Goal: Task Accomplishment & Management: Use online tool/utility

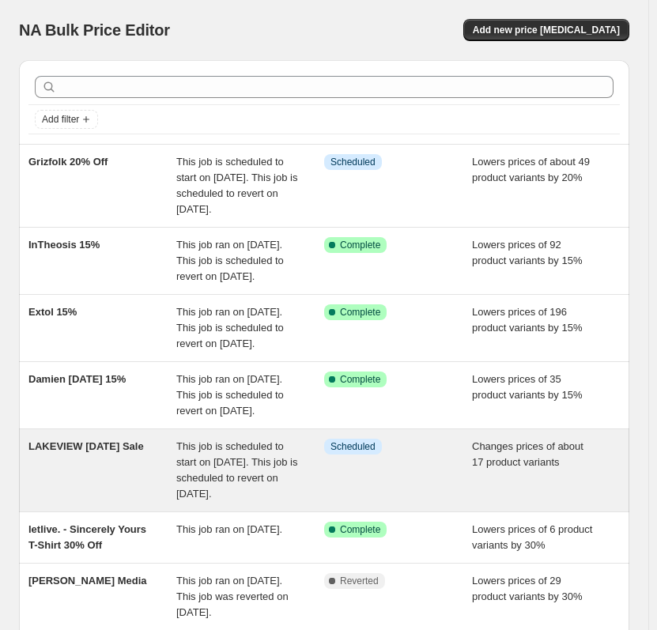
scroll to position [422, 0]
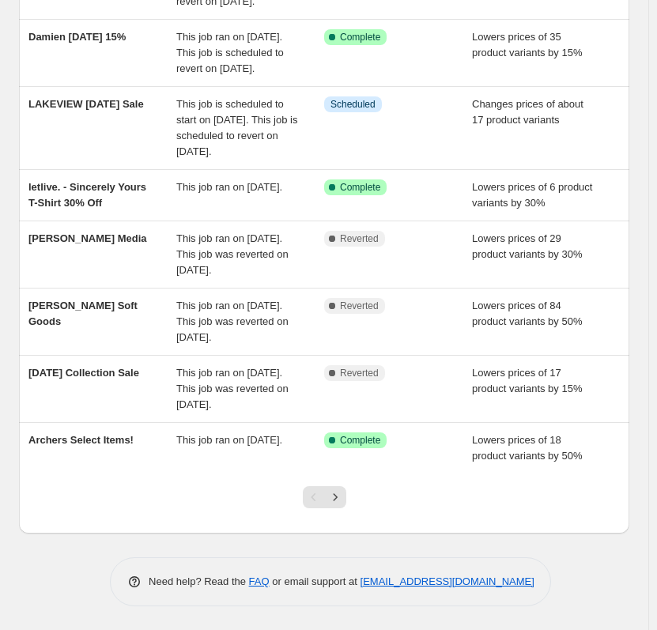
click at [331, 513] on div at bounding box center [325, 504] width 64 height 60
click at [345, 506] on button "Next" at bounding box center [335, 497] width 22 height 22
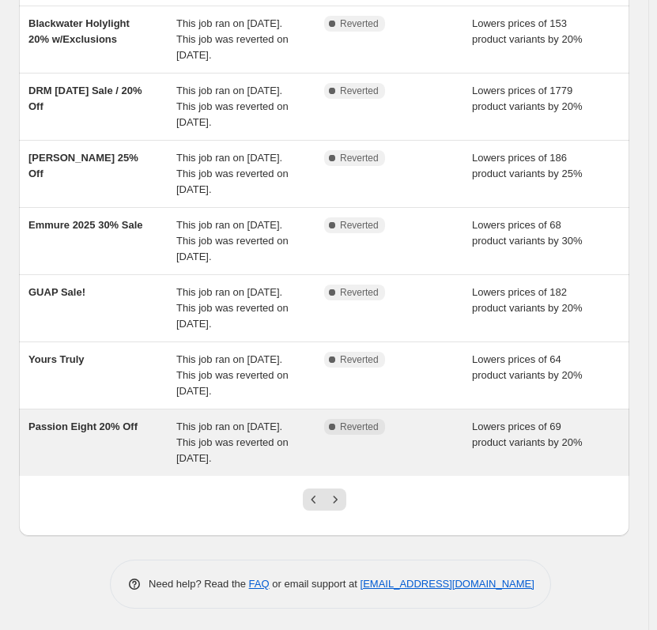
scroll to position [327, 0]
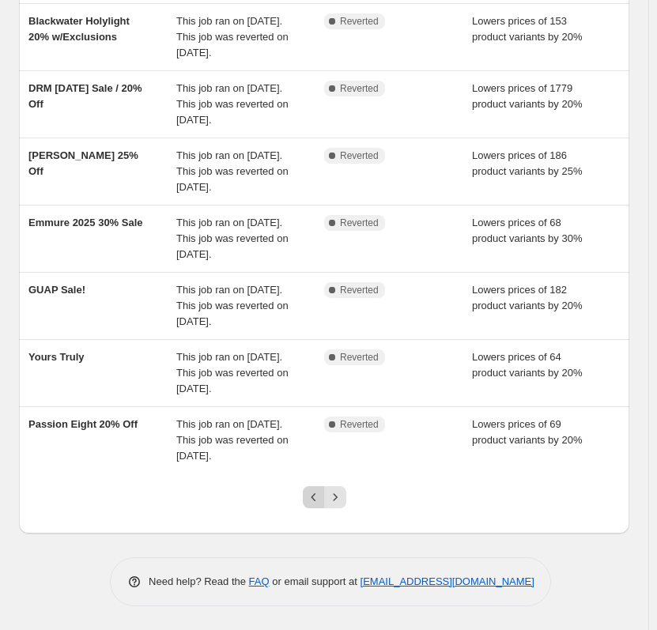
click at [307, 490] on button "Previous" at bounding box center [314, 497] width 22 height 22
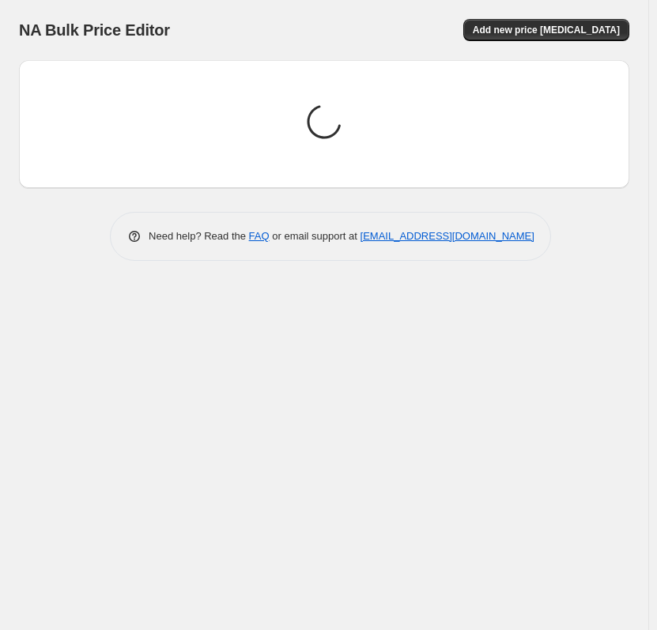
scroll to position [0, 0]
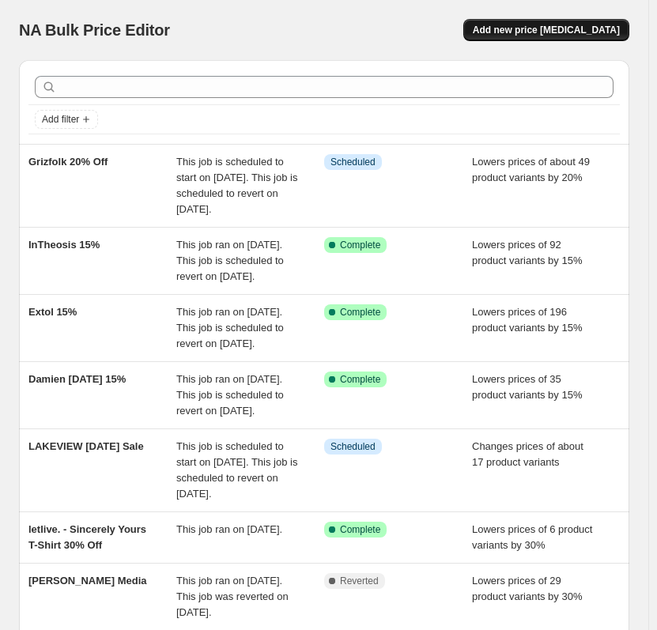
click at [620, 25] on span "Add new price [MEDICAL_DATA]" at bounding box center [546, 30] width 147 height 13
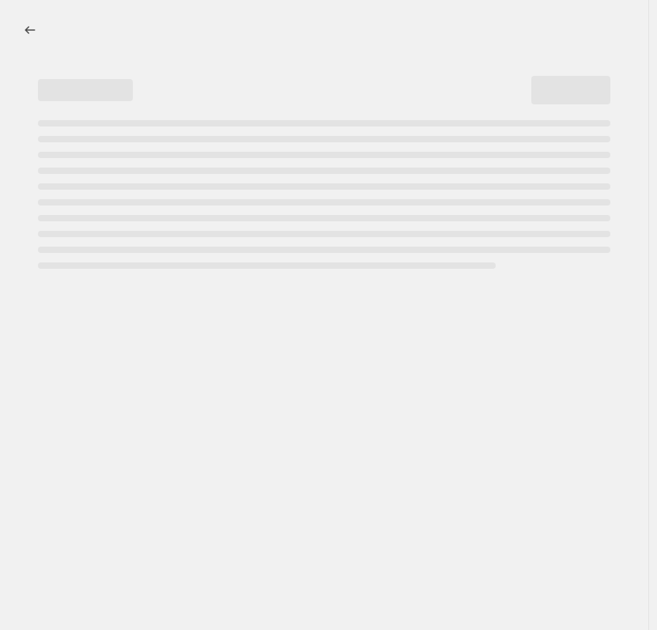
select select "percentage"
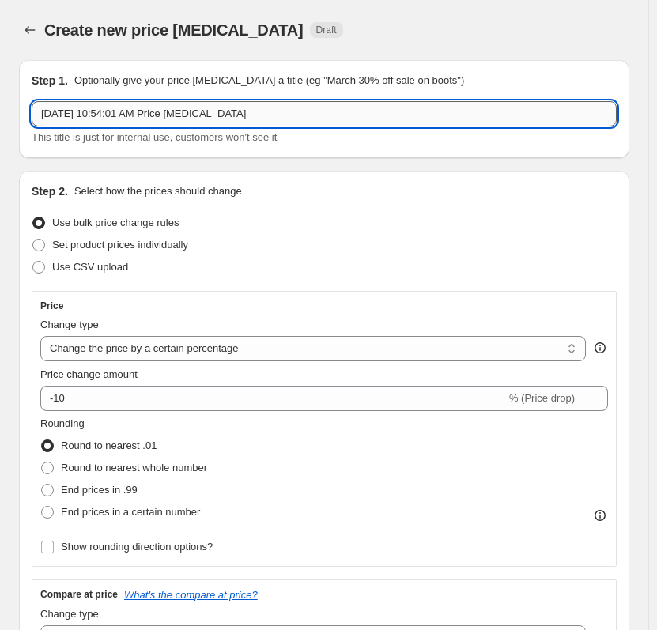
click at [285, 107] on input "Aug 22, 2025, 10:54:01 AM Price change job" at bounding box center [324, 113] width 585 height 25
drag, startPoint x: 285, startPoint y: 107, endPoint x: 16, endPoint y: 107, distance: 268.9
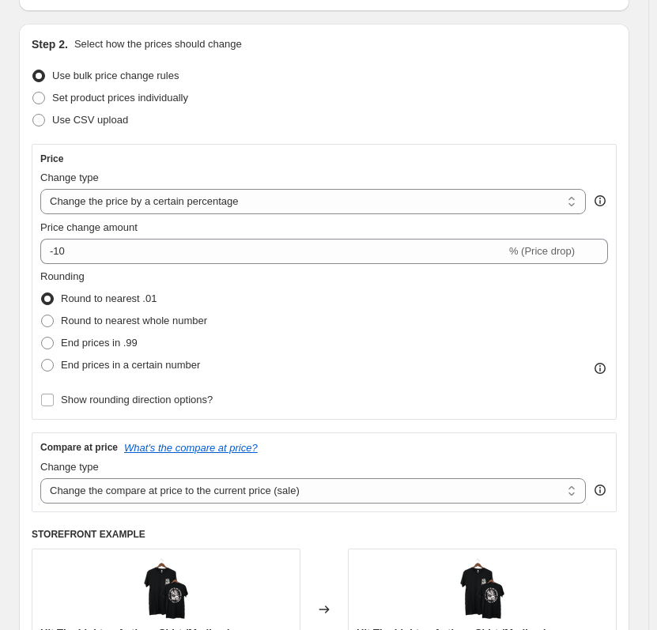
scroll to position [158, 0]
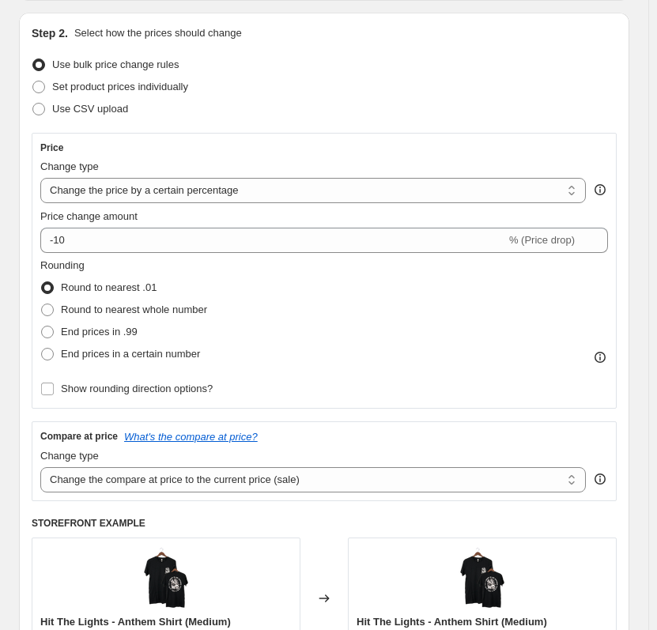
type input "Miss May I"
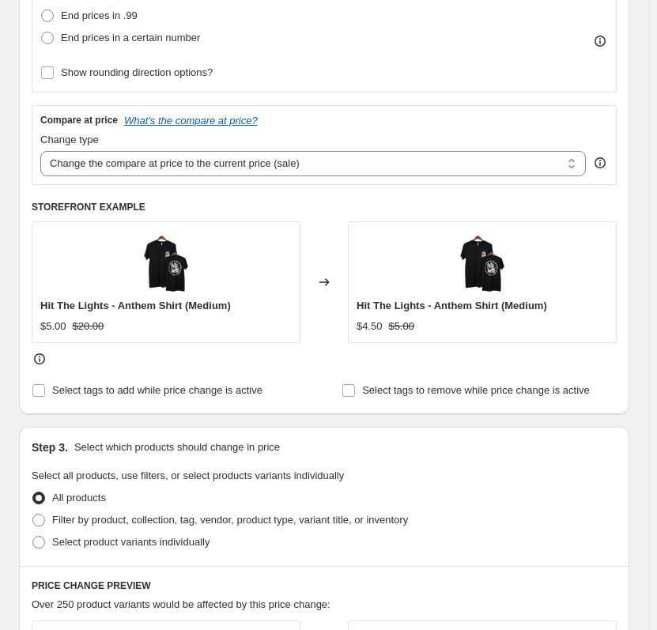
scroll to position [554, 0]
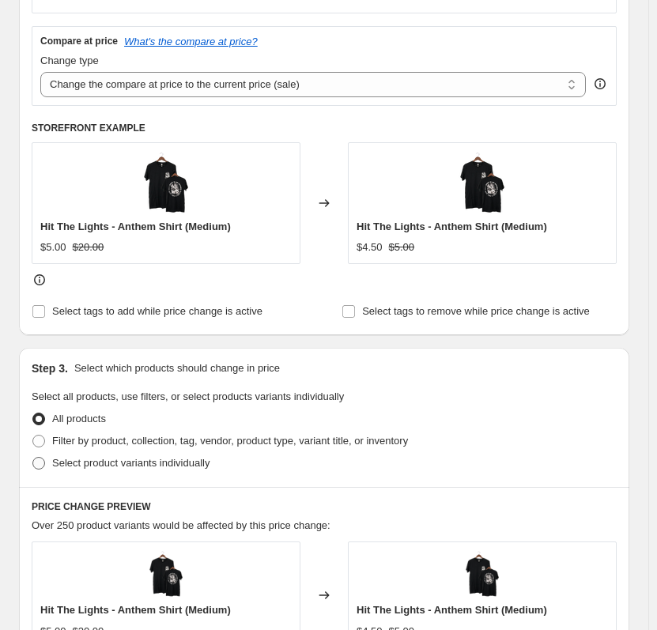
click at [134, 472] on label "Select product variants individually" at bounding box center [121, 463] width 178 height 22
click at [33, 458] on input "Select product variants individually" at bounding box center [32, 457] width 1 height 1
radio input "true"
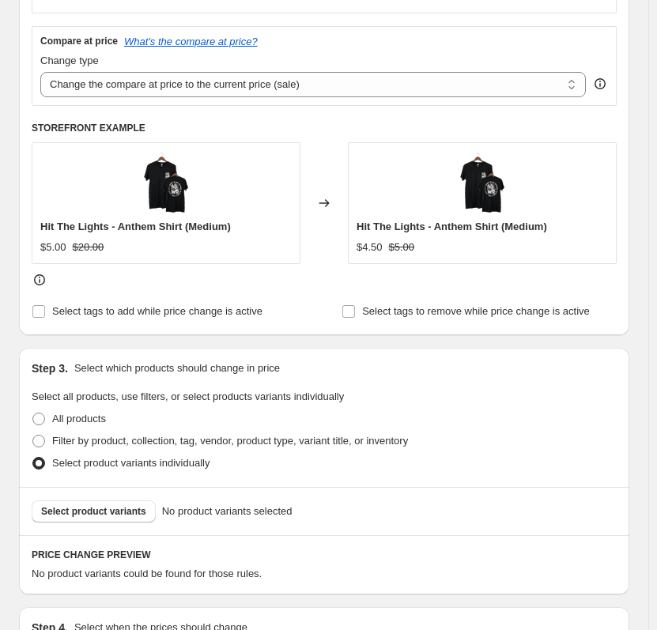
click at [137, 469] on span "Select product variants individually" at bounding box center [130, 463] width 157 height 12
click at [33, 458] on input "Select product variants individually" at bounding box center [32, 457] width 1 height 1
click at [85, 422] on span "All products" at bounding box center [79, 419] width 54 height 12
click at [33, 414] on input "All products" at bounding box center [32, 413] width 1 height 1
radio input "true"
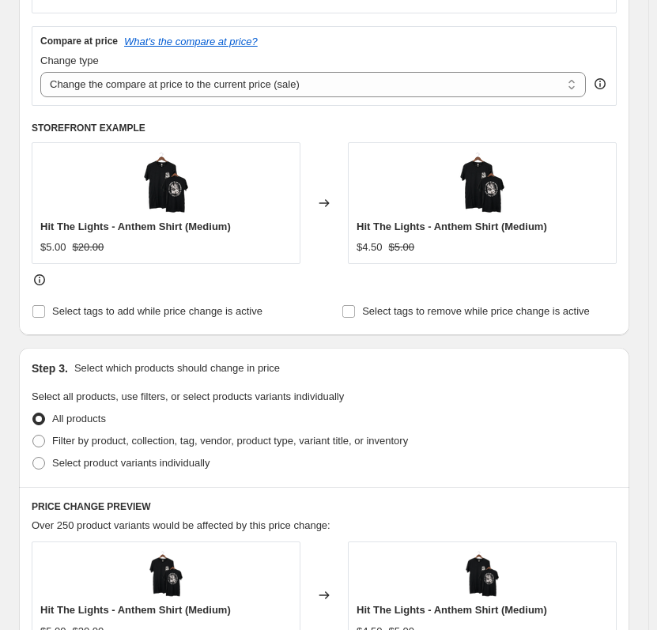
click at [438, 390] on fieldset "Select all products, use filters, or select products variants individually All …" at bounding box center [324, 431] width 585 height 85
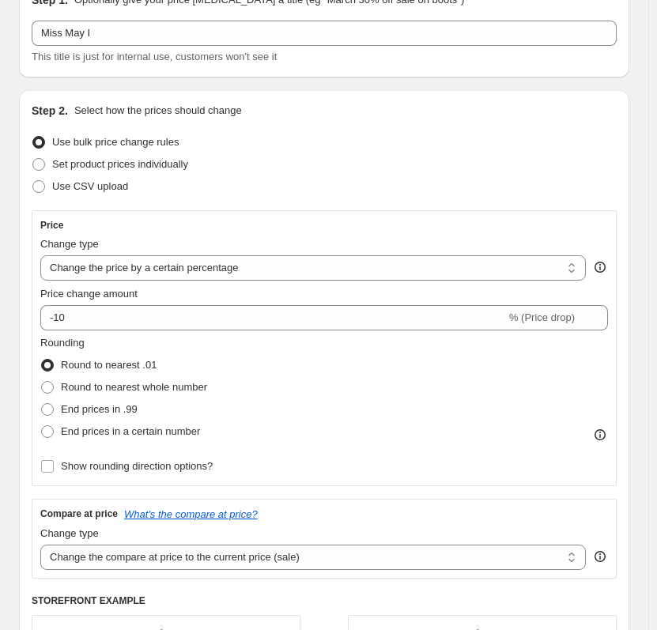
scroll to position [79, 0]
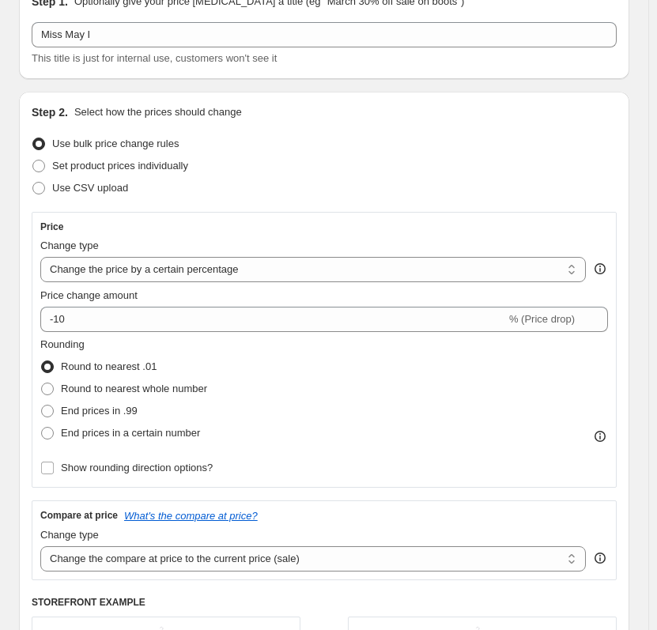
click at [167, 231] on div "Price" at bounding box center [324, 227] width 568 height 13
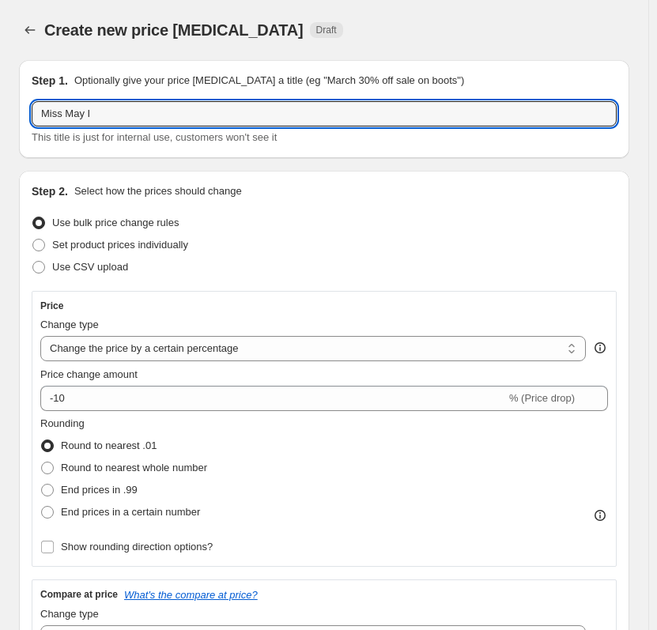
drag, startPoint x: 133, startPoint y: 107, endPoint x: 0, endPoint y: 85, distance: 134.6
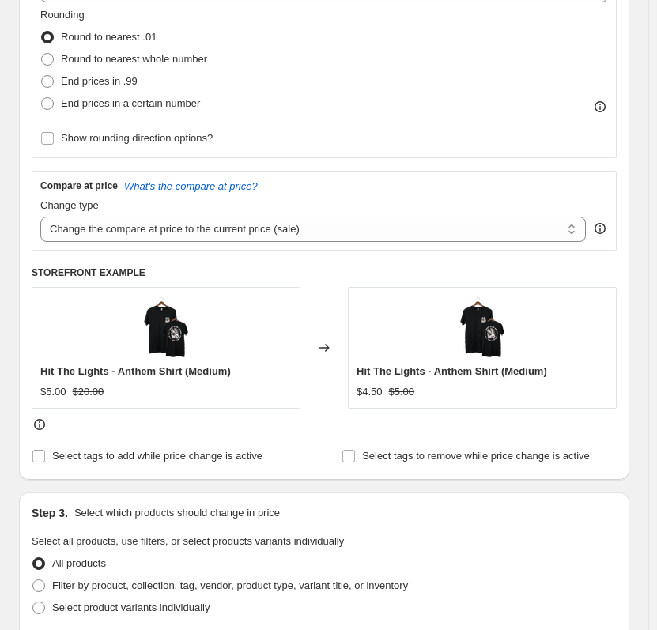
scroll to position [316, 0]
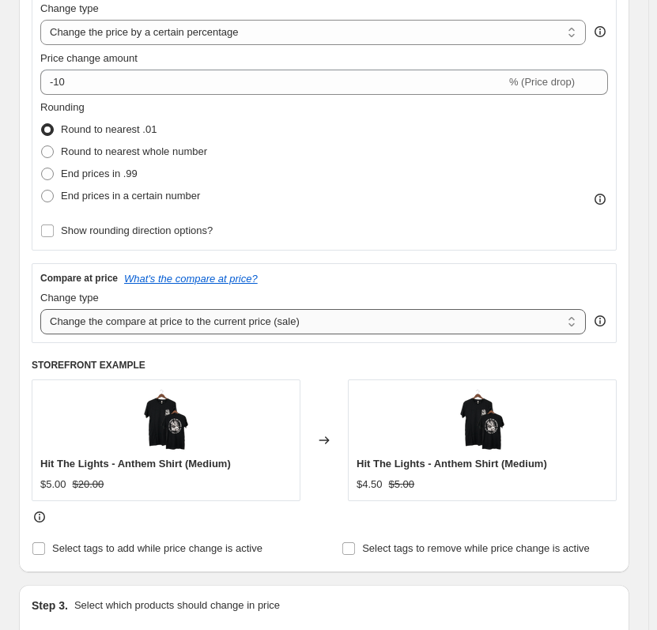
type input "Paleface Swiss"
click at [279, 319] on select "Change the compare at price to the current price (sale) Change the compare at p…" at bounding box center [313, 321] width 546 height 25
click at [528, 287] on div "Compare at price What's the compare at price? Change type Change the compare at…" at bounding box center [324, 303] width 568 height 62
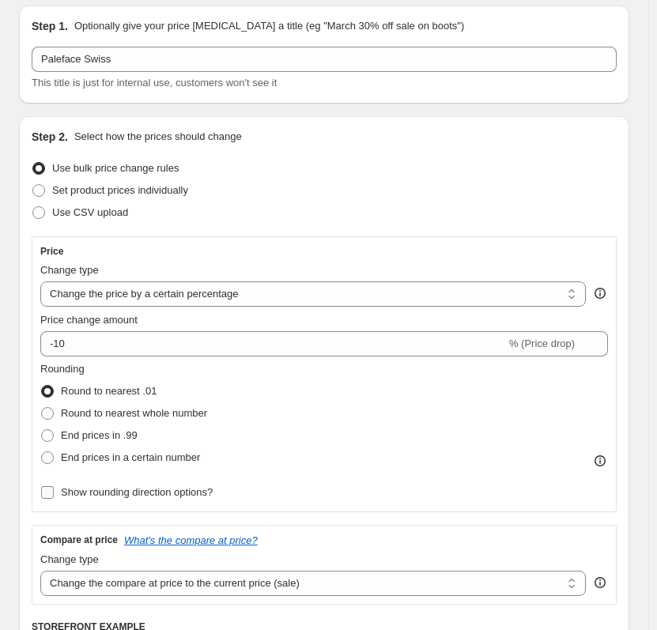
scroll to position [0, 0]
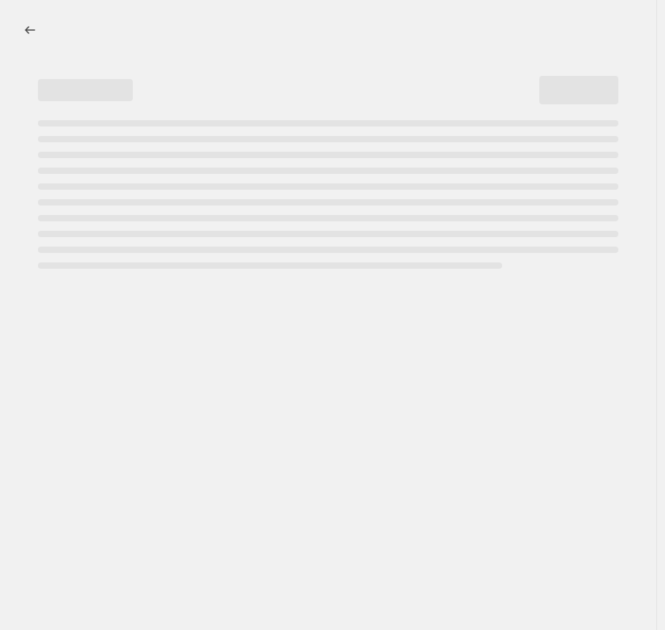
select select "percentage"
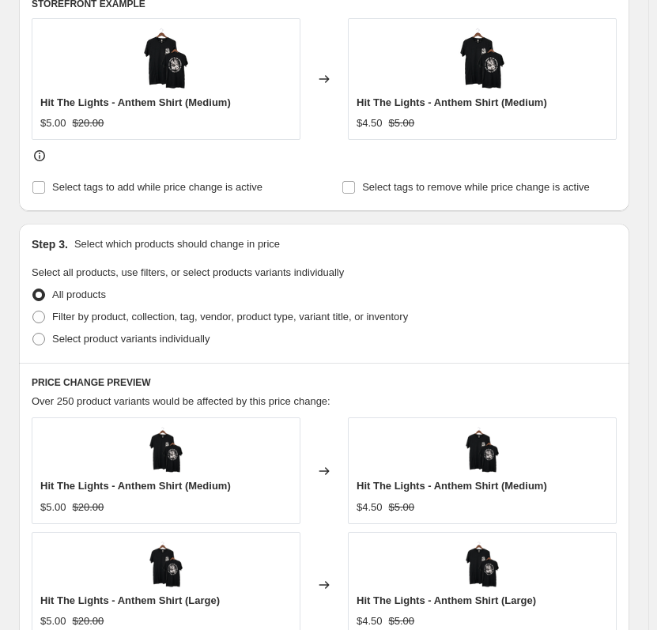
scroll to position [712, 0]
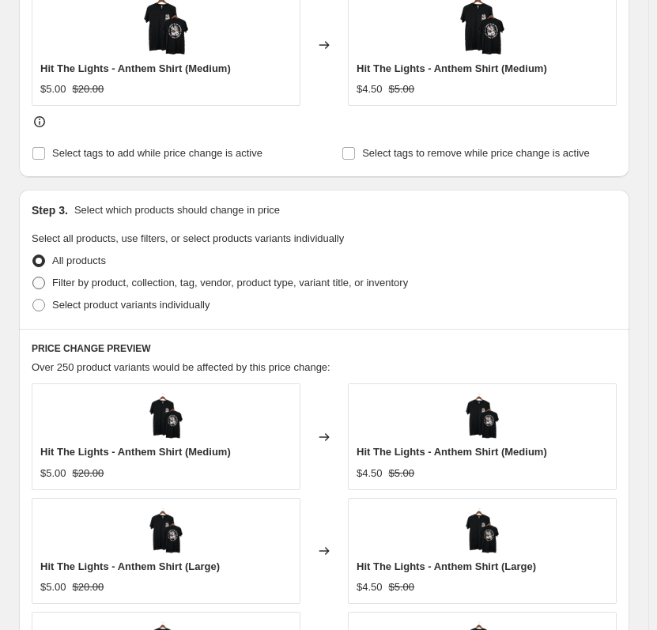
click at [318, 287] on span "Filter by product, collection, tag, vendor, product type, variant title, or inv…" at bounding box center [230, 283] width 356 height 12
click at [33, 278] on input "Filter by product, collection, tag, vendor, product type, variant title, or inv…" at bounding box center [32, 277] width 1 height 1
radio input "true"
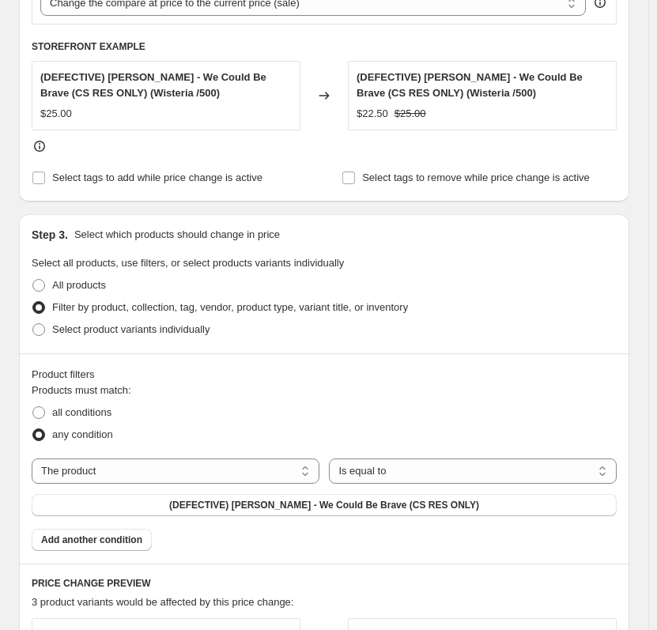
scroll to position [620, 0]
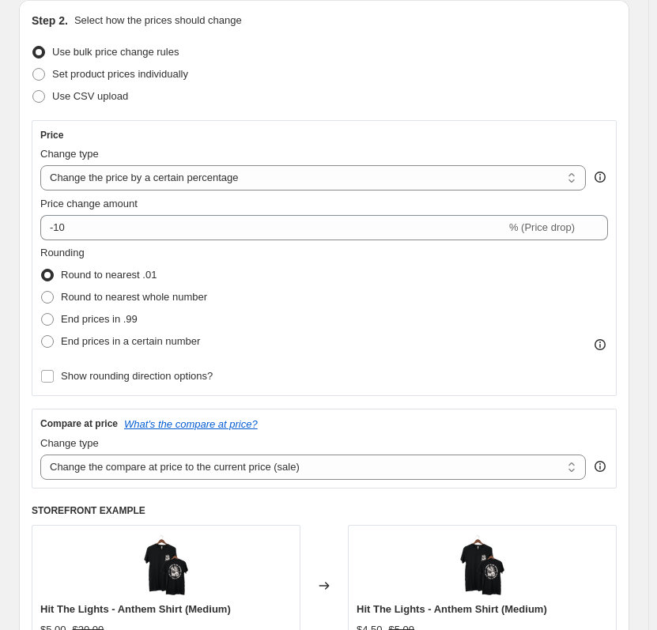
scroll to position [88, 0]
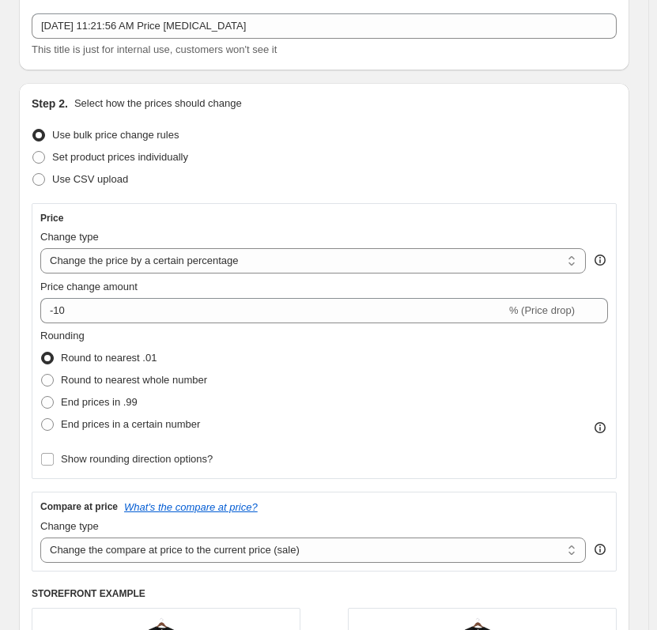
click at [237, 278] on div "Price Change type Change the price to a certain amount Change the price by a ce…" at bounding box center [324, 341] width 568 height 259
click at [233, 269] on select "Change the price to a certain amount Change the price by a certain amount Chang…" at bounding box center [313, 260] width 546 height 25
select select "to"
click at [40, 248] on select "Change the price to a certain amount Change the price by a certain amount Chang…" at bounding box center [313, 260] width 546 height 25
type input "80.00"
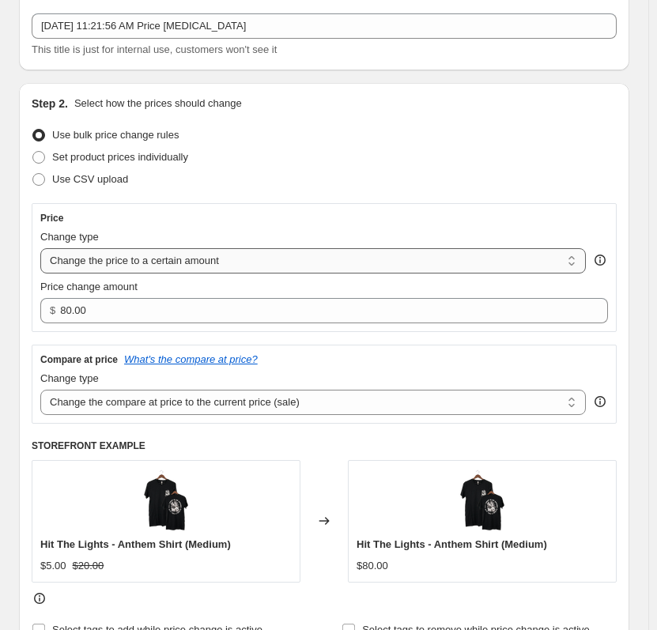
click at [224, 259] on select "Change the price to a certain amount Change the price by a certain amount Chang…" at bounding box center [313, 260] width 546 height 25
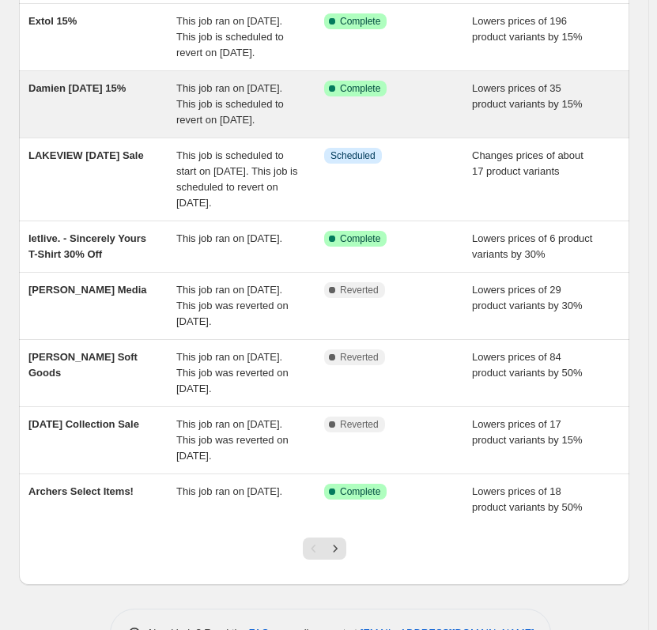
scroll to position [316, 0]
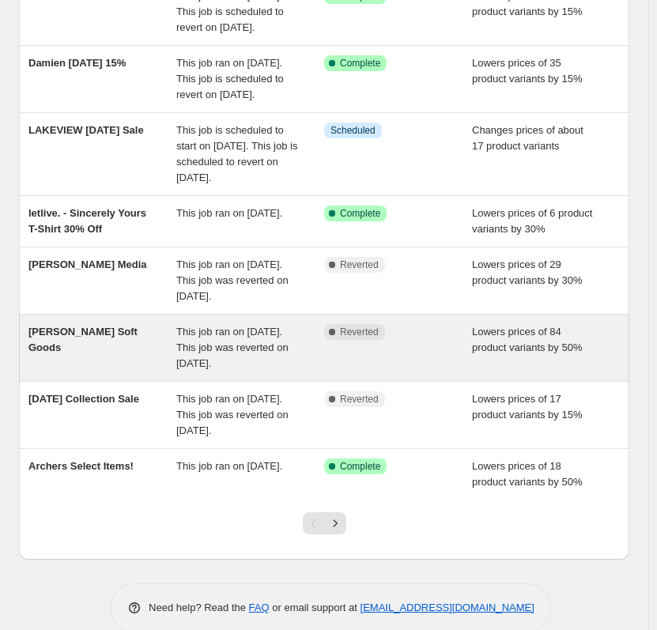
click at [127, 372] on div "Kevin Devine Soft Goods" at bounding box center [102, 347] width 148 height 47
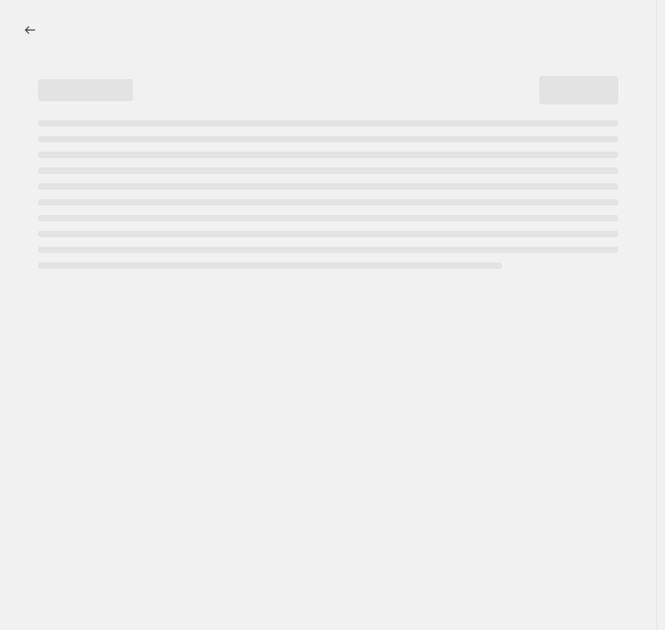
select select "percentage"
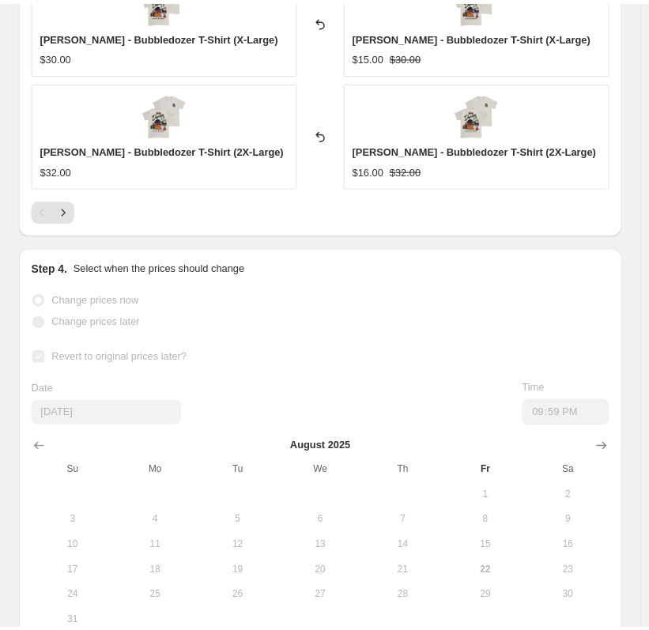
scroll to position [1767, 0]
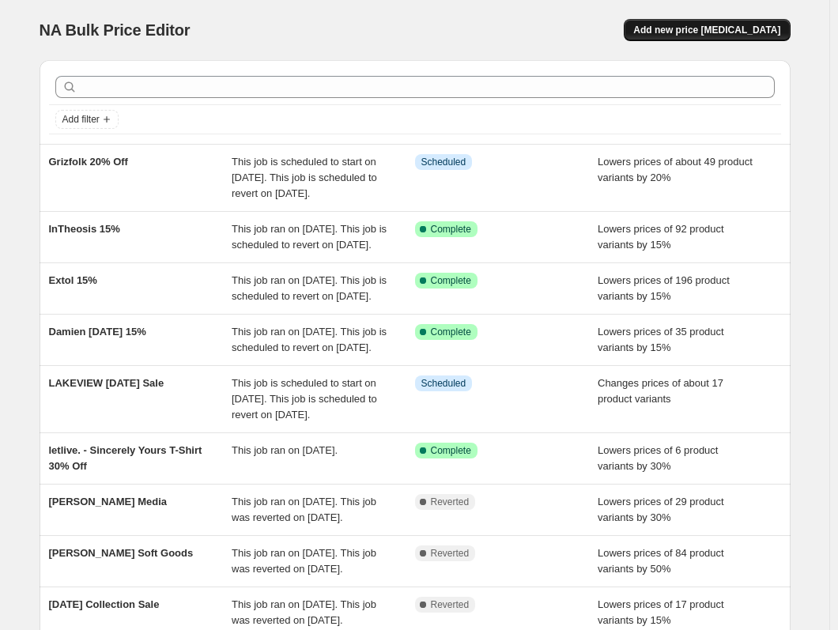
click at [664, 22] on button "Add new price [MEDICAL_DATA]" at bounding box center [707, 30] width 166 height 22
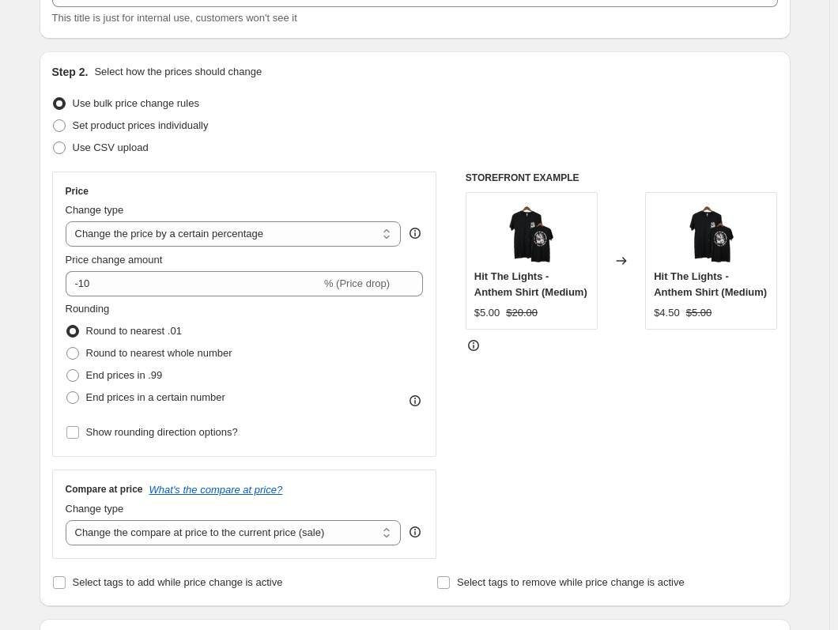
scroll to position [158, 0]
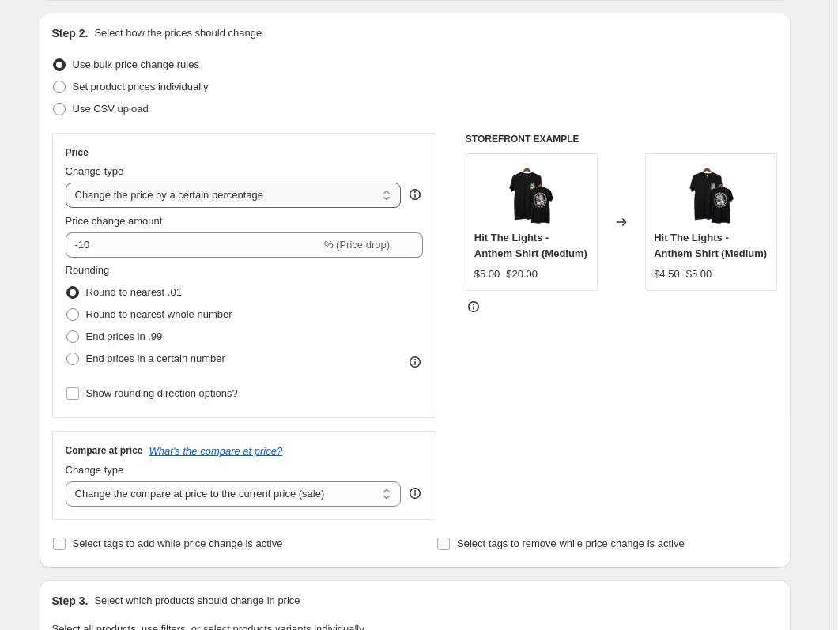
click at [297, 203] on select "Change the price to a certain amount Change the price by a certain amount Chang…" at bounding box center [234, 195] width 336 height 25
select select "to"
click at [69, 183] on select "Change the price to a certain amount Change the price by a certain amount Chang…" at bounding box center [234, 195] width 336 height 25
type input "80.00"
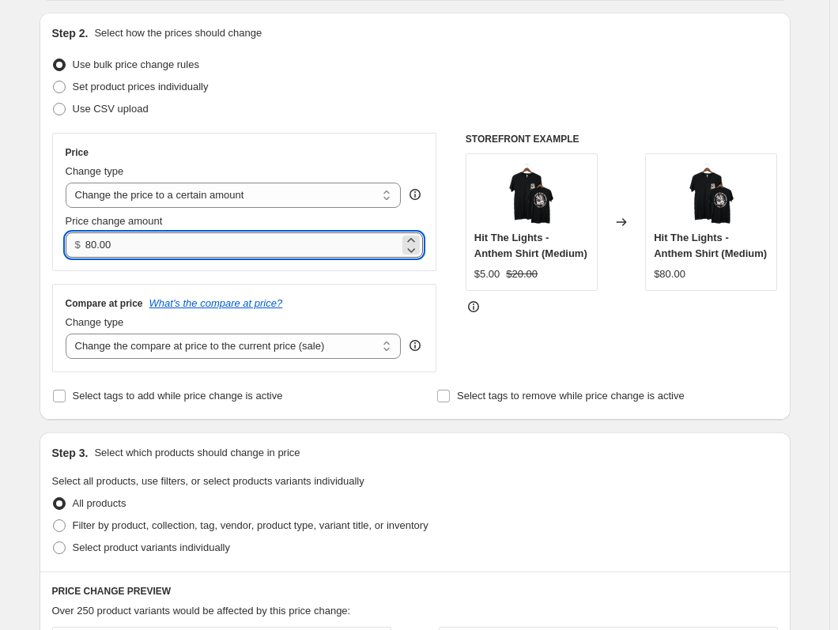
click at [274, 252] on input "80.00" at bounding box center [242, 245] width 314 height 25
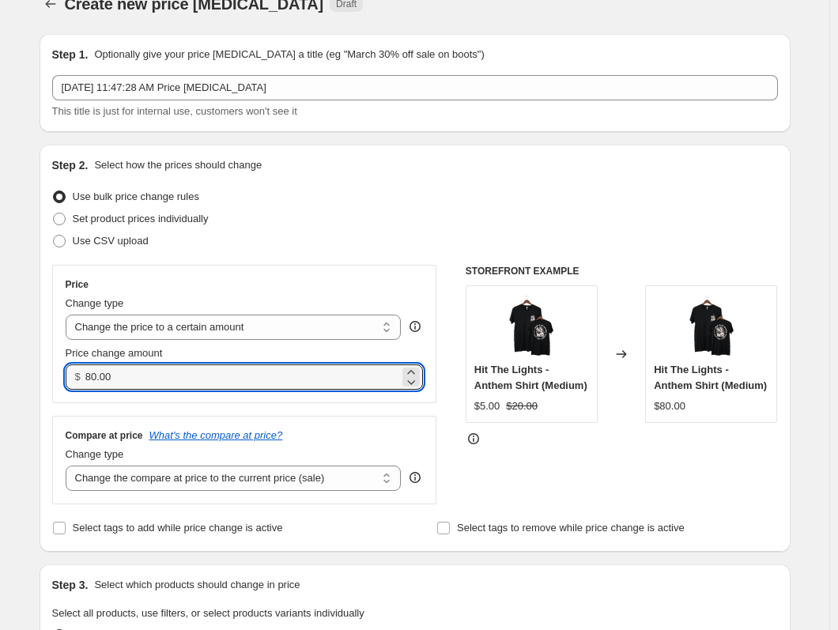
scroll to position [0, 0]
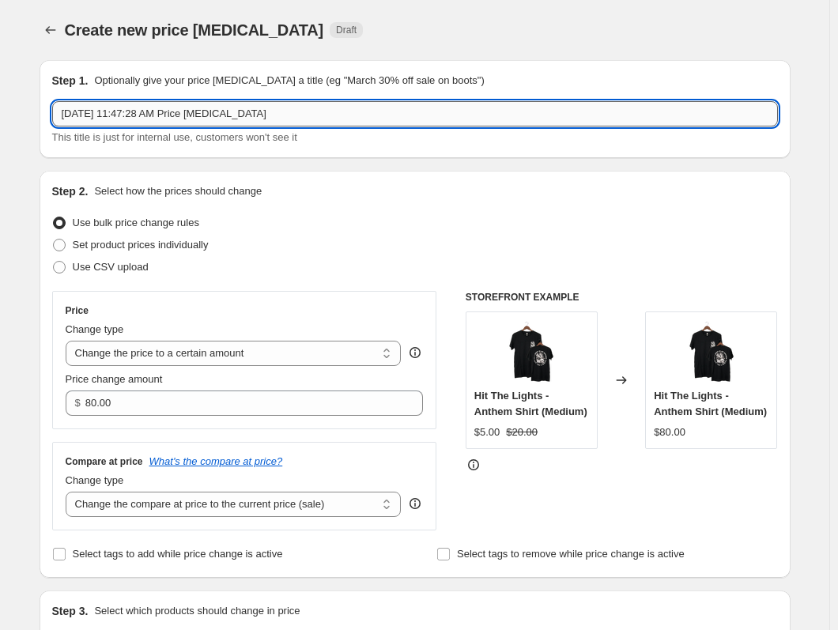
click at [310, 113] on input "[DATE] 11:47:28 AM Price [MEDICAL_DATA]" at bounding box center [415, 113] width 726 height 25
click at [204, 118] on input "Paleface Swiss" at bounding box center [415, 113] width 726 height 25
paste input "2025 US Tour T-Shirt"
type input "Paleface Swiss - 2025 US Tour T-Shirt"
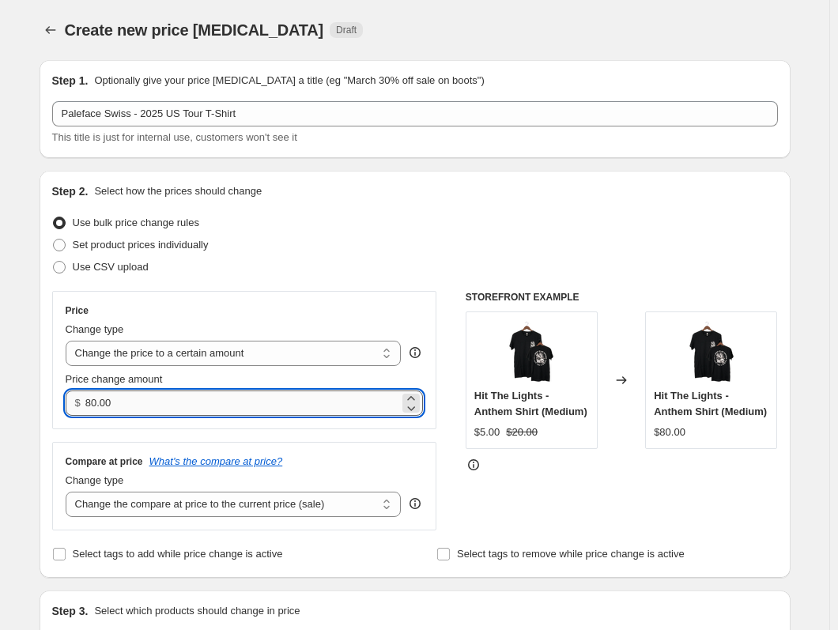
click at [224, 404] on input "80.00" at bounding box center [242, 403] width 314 height 25
drag, startPoint x: 224, startPoint y: 404, endPoint x: 60, endPoint y: 404, distance: 163.7
click at [60, 404] on div "Price Change type Change the price to a certain amount Change the price by a ce…" at bounding box center [244, 360] width 385 height 138
type input "15.00"
click at [455, 465] on div "Price Change type Change the price to a certain amount Change the price by a ce…" at bounding box center [415, 411] width 726 height 240
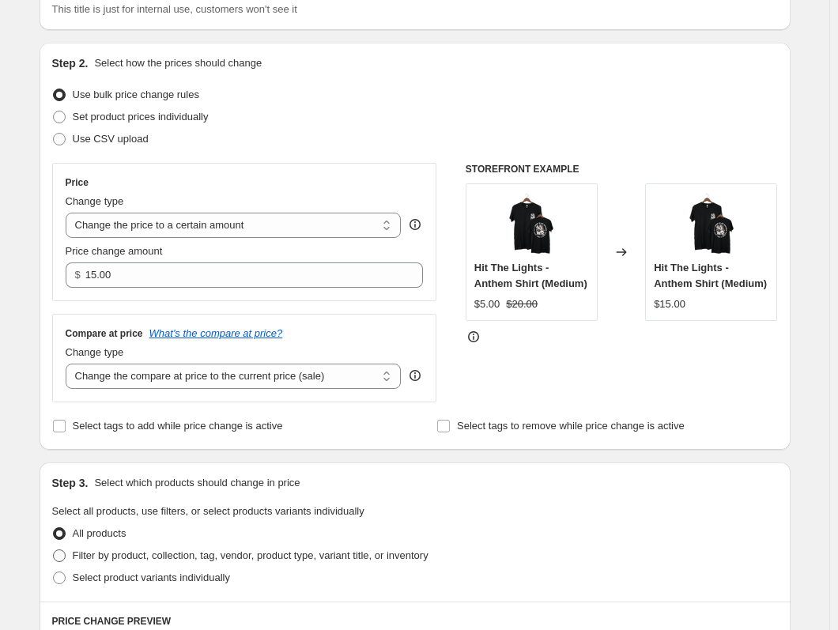
scroll to position [237, 0]
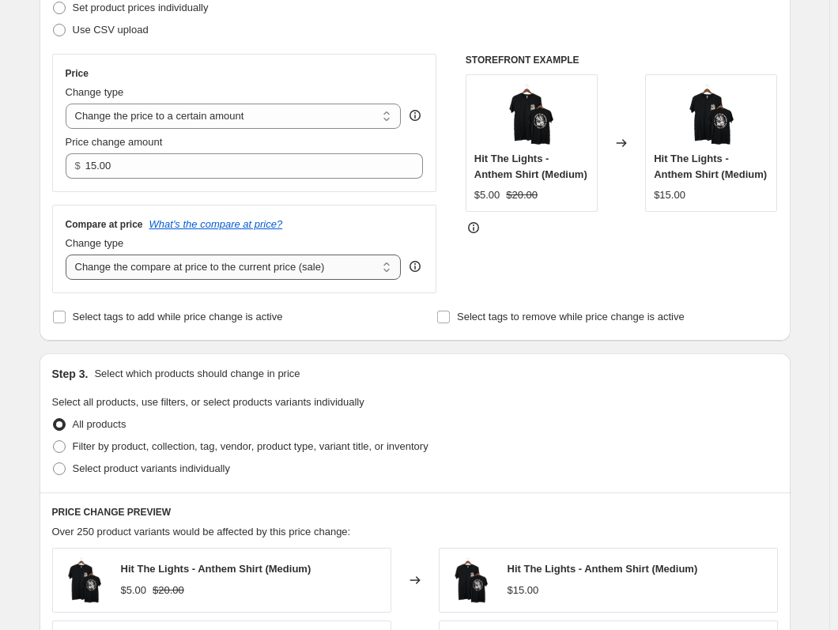
click at [392, 259] on select "Change the compare at price to the current price (sale) Change the compare at p…" at bounding box center [234, 267] width 336 height 25
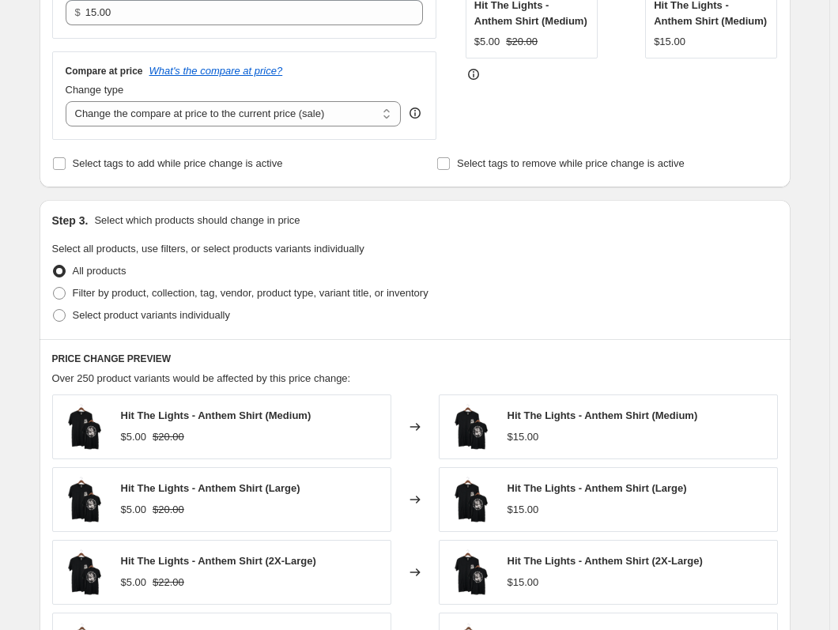
scroll to position [395, 0]
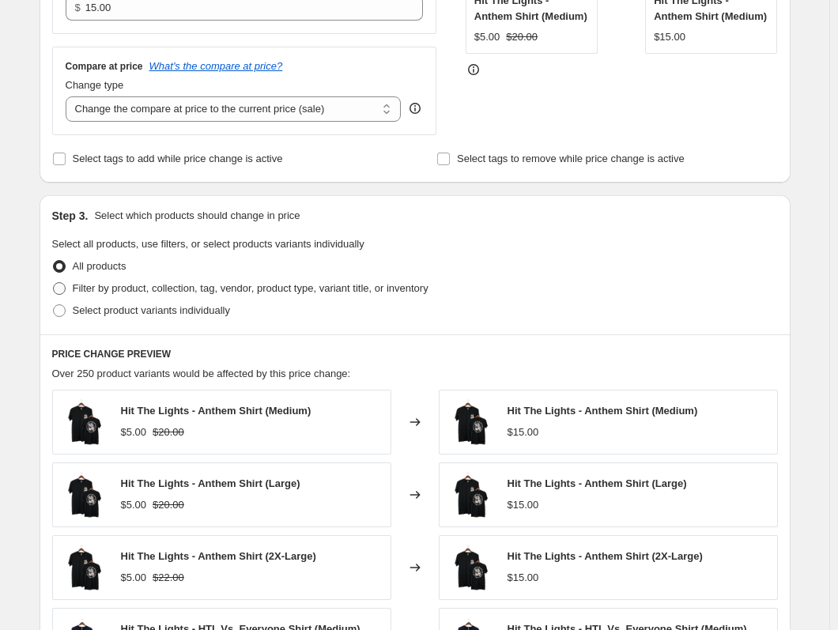
click at [206, 287] on span "Filter by product, collection, tag, vendor, product type, variant title, or inv…" at bounding box center [251, 288] width 356 height 12
click at [54, 283] on input "Filter by product, collection, tag, vendor, product type, variant title, or inv…" at bounding box center [53, 282] width 1 height 1
radio input "true"
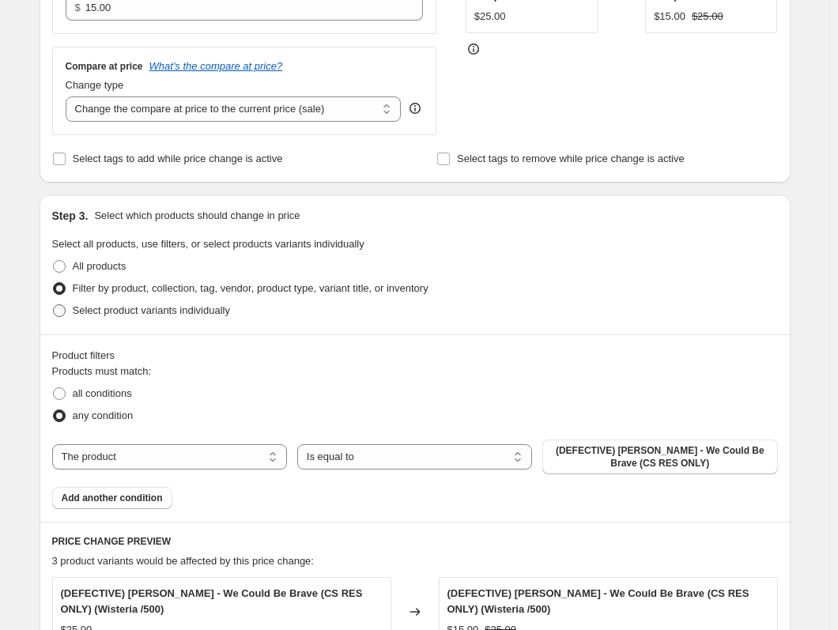
click at [210, 315] on span "Select product variants individually" at bounding box center [151, 311] width 157 height 12
click at [54, 305] on input "Select product variants individually" at bounding box center [53, 305] width 1 height 1
radio input "true"
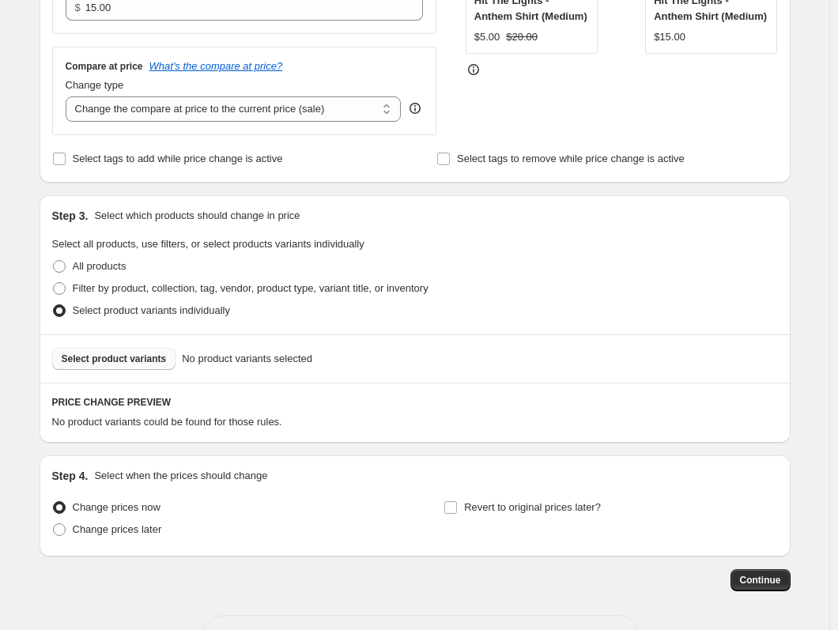
click at [149, 358] on span "Select product variants" at bounding box center [114, 359] width 105 height 13
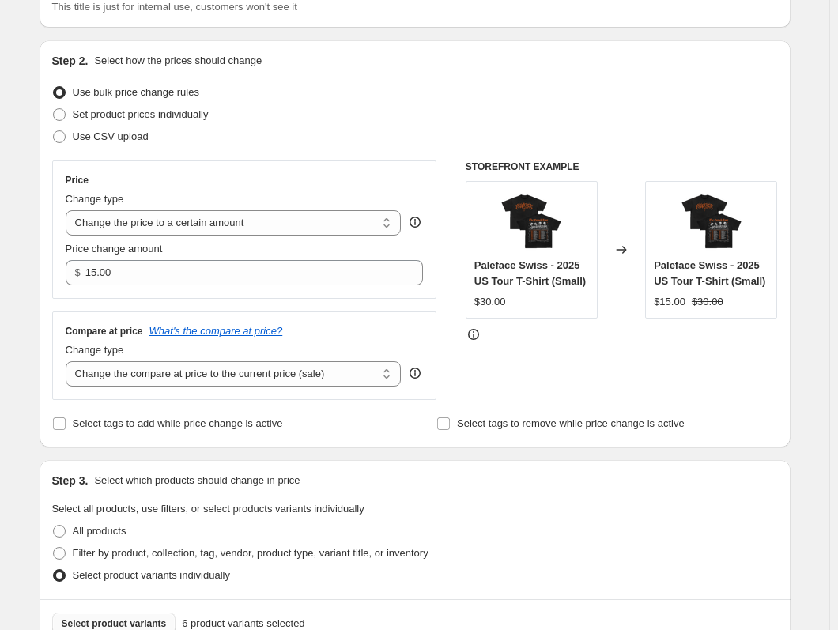
scroll to position [158, 0]
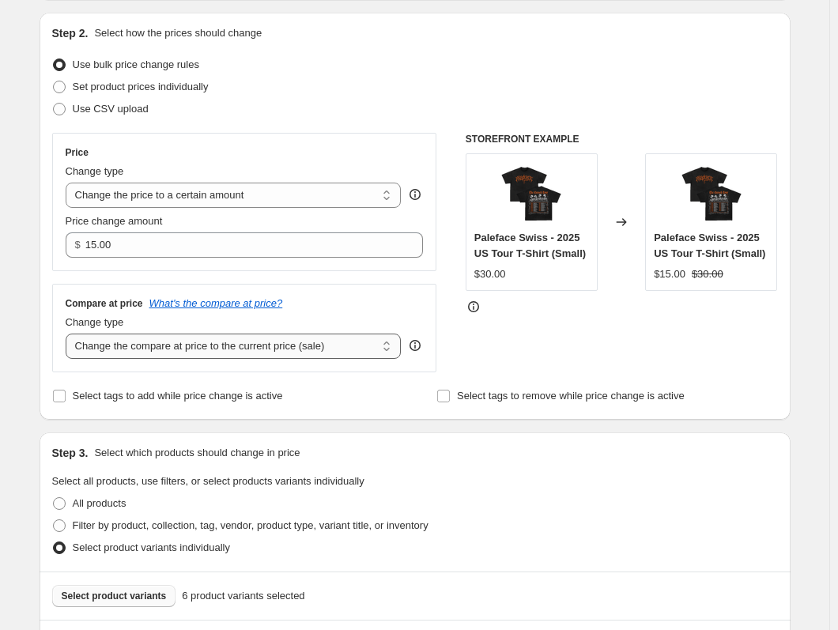
click at [357, 346] on select "Change the compare at price to the current price (sale) Change the compare at p…" at bounding box center [234, 346] width 336 height 25
click at [431, 267] on div "Price Change type Change the price to a certain amount Change the price by a ce…" at bounding box center [244, 202] width 385 height 138
click at [442, 255] on div "Price Change type Change the price to a certain amount Change the price by a ce…" at bounding box center [415, 253] width 726 height 240
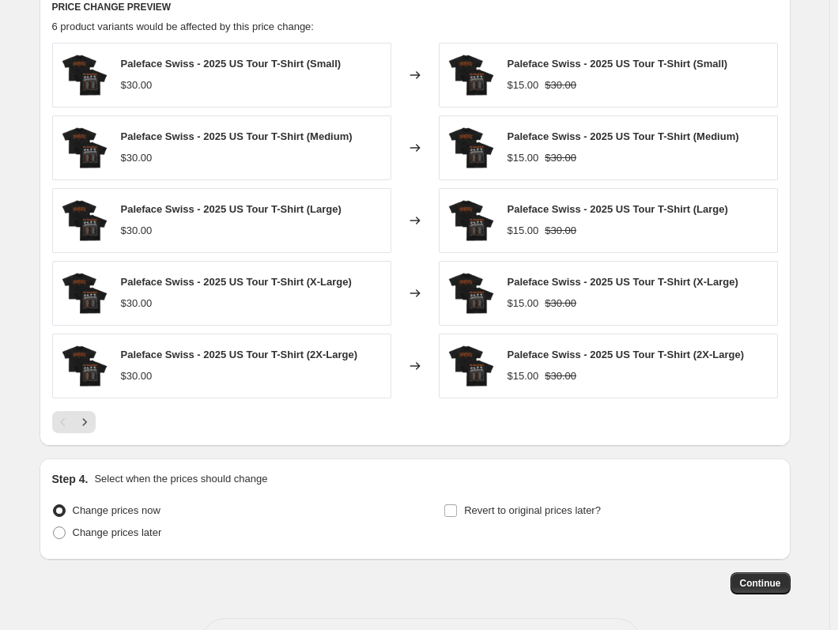
scroll to position [853, 0]
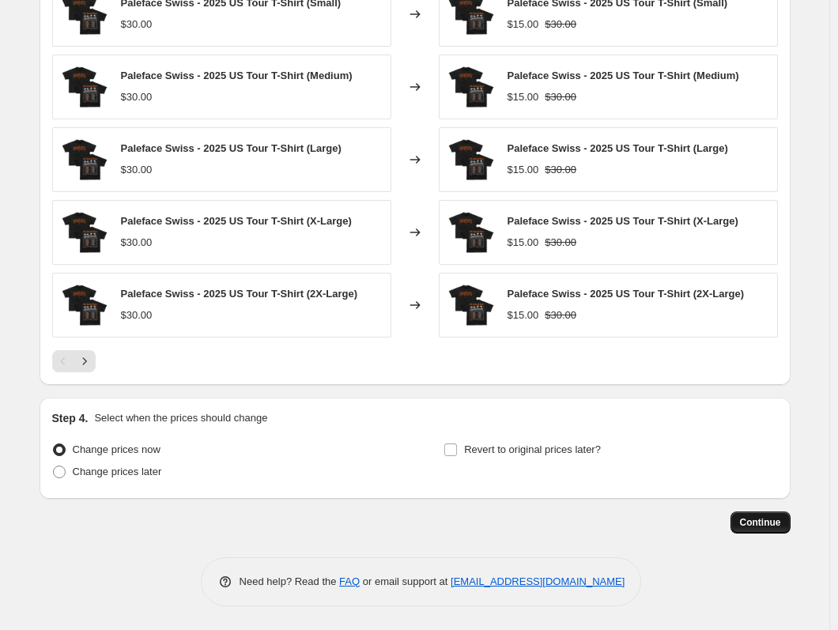
click at [664, 533] on button "Continue" at bounding box center [761, 523] width 60 height 22
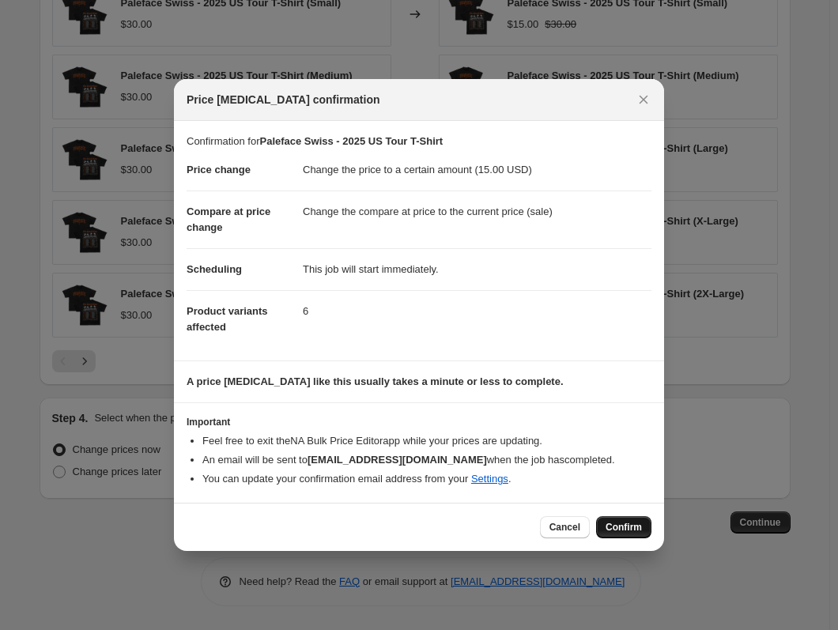
click at [642, 528] on button "Confirm" at bounding box center [623, 528] width 55 height 22
type input "Paleface Swiss - 2025 US Tour T-Shirt"
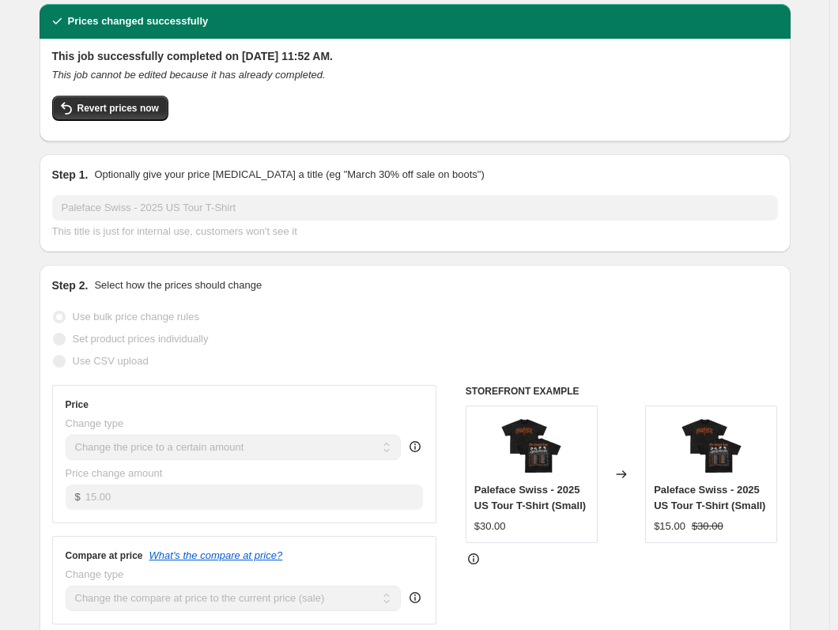
scroll to position [79, 0]
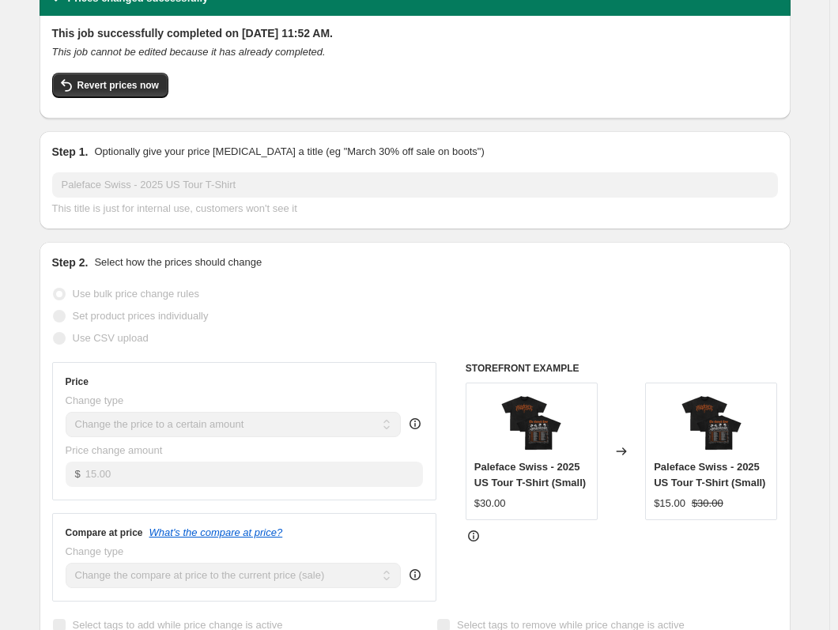
click at [152, 98] on div "Revert prices now" at bounding box center [415, 89] width 726 height 33
click at [133, 84] on span "Revert prices now" at bounding box center [118, 85] width 81 height 13
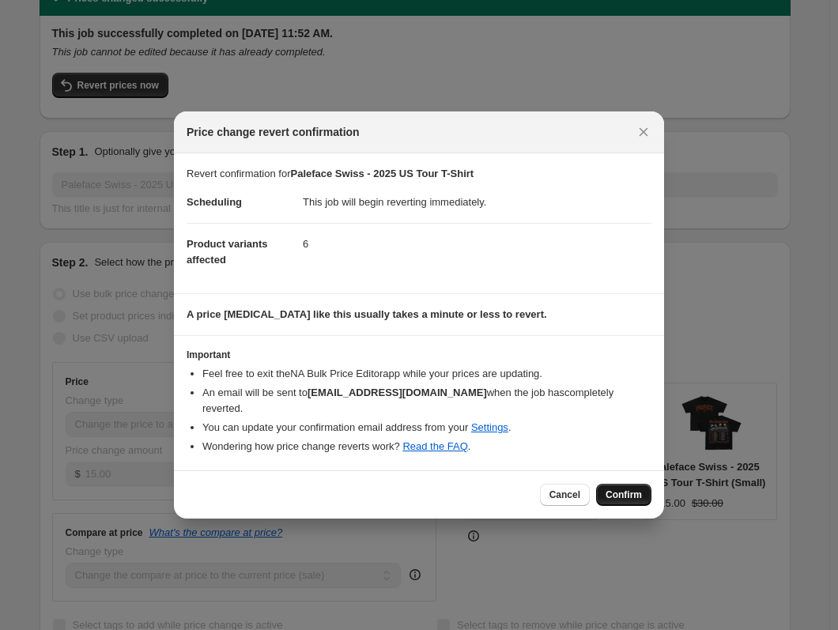
click at [614, 491] on span "Confirm" at bounding box center [624, 495] width 36 height 13
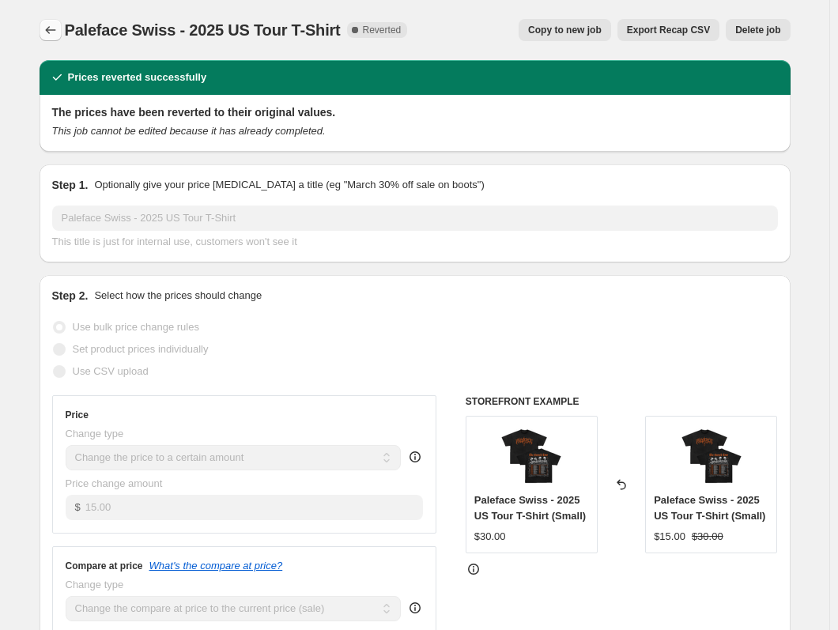
click at [55, 28] on icon "Price change jobs" at bounding box center [51, 30] width 16 height 16
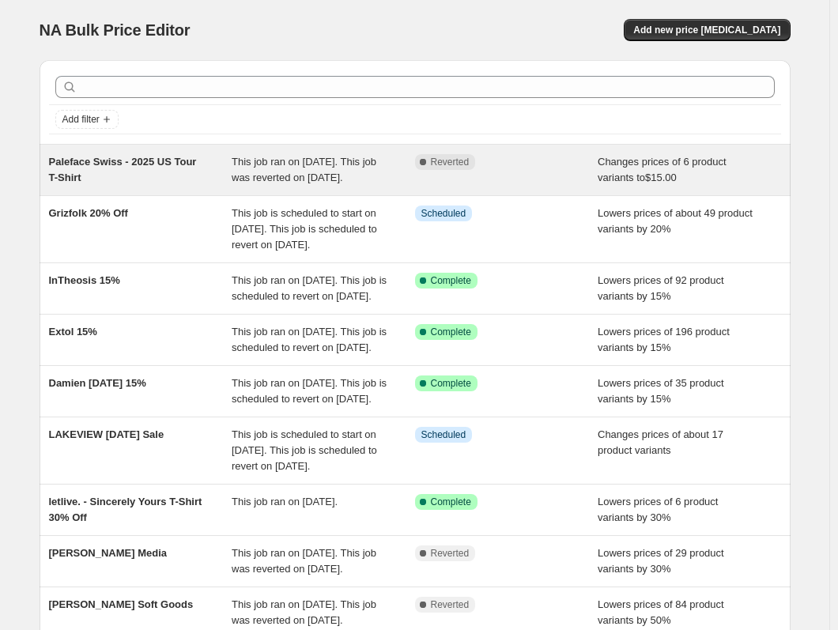
click at [221, 180] on div "Paleface Swiss - 2025 US Tour T-Shirt" at bounding box center [141, 170] width 184 height 32
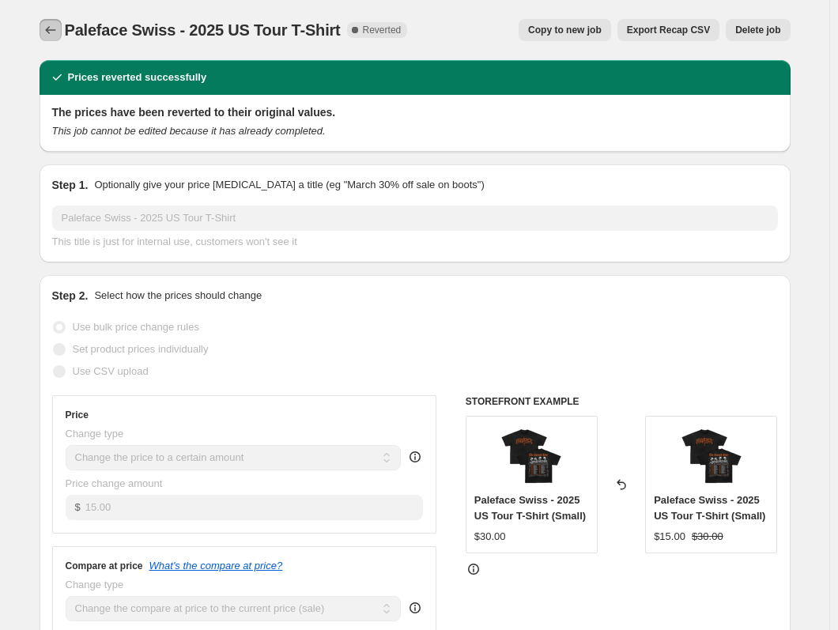
click at [55, 39] on button "Price change jobs" at bounding box center [51, 30] width 22 height 22
